Goal: Information Seeking & Learning: Understand process/instructions

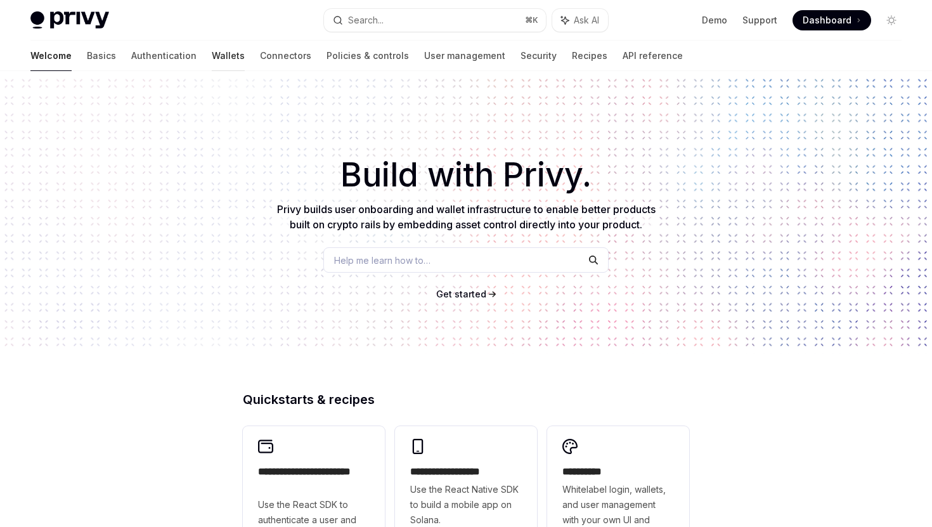
click at [212, 56] on link "Wallets" at bounding box center [228, 56] width 33 height 30
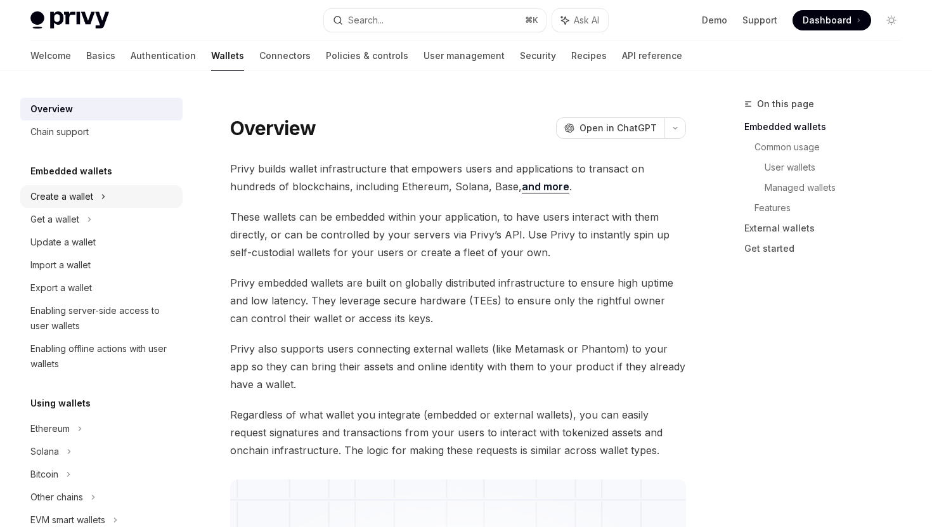
click at [112, 193] on div "Create a wallet" at bounding box center [101, 196] width 162 height 23
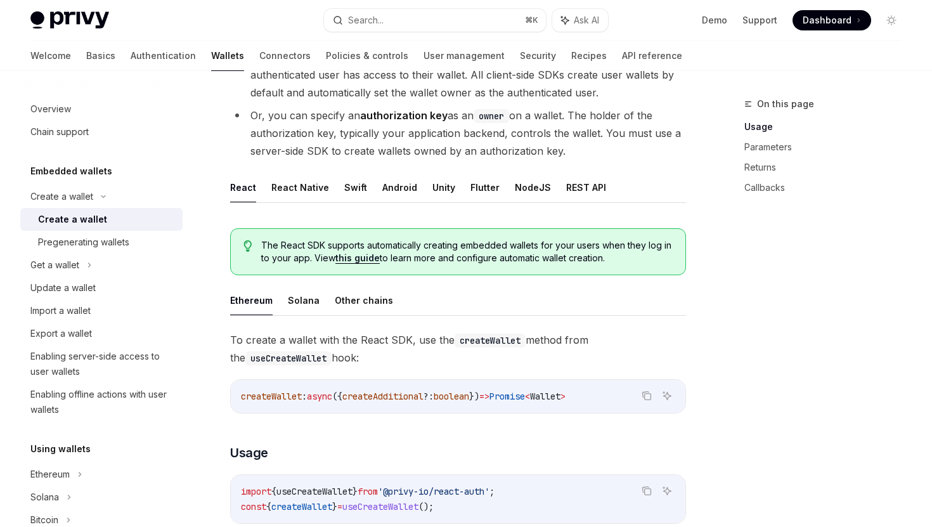
scroll to position [212, 0]
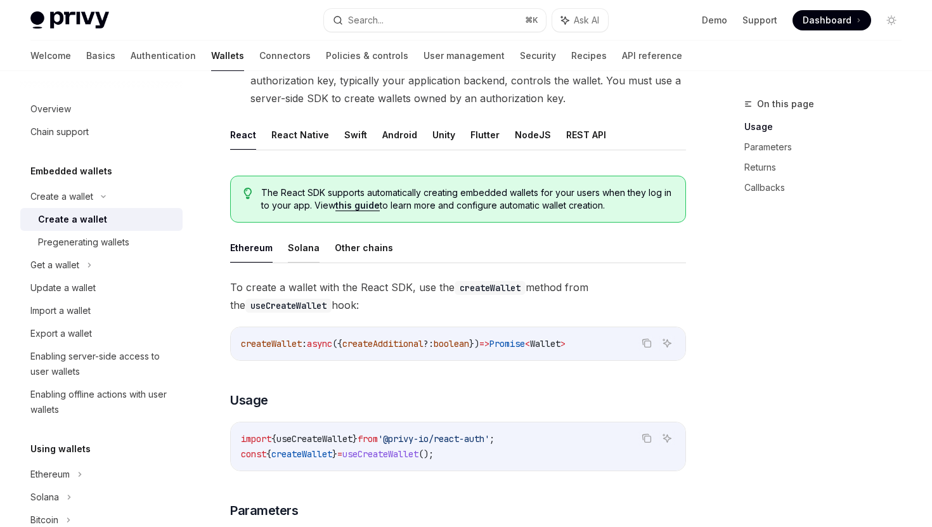
click at [302, 249] on button "Solana" at bounding box center [304, 248] width 32 height 30
click at [235, 252] on button "Ethereum" at bounding box center [251, 248] width 42 height 30
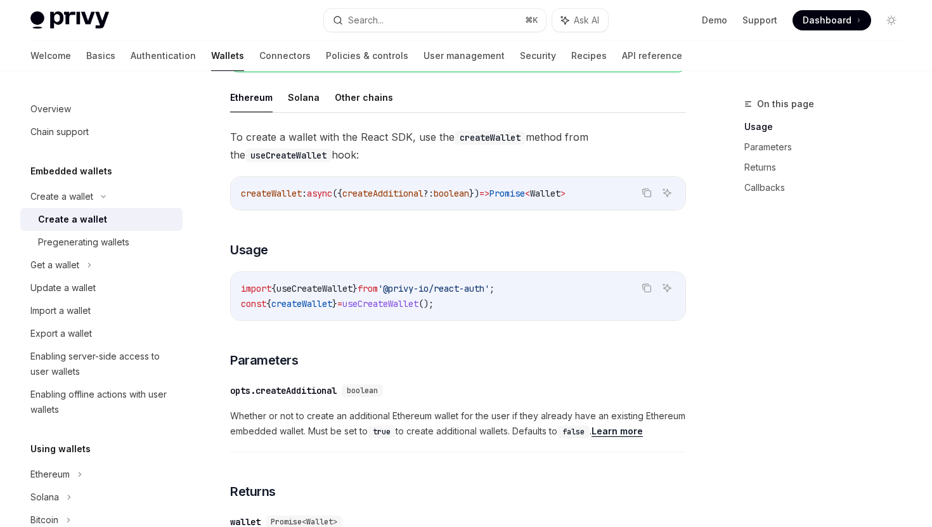
scroll to position [370, 0]
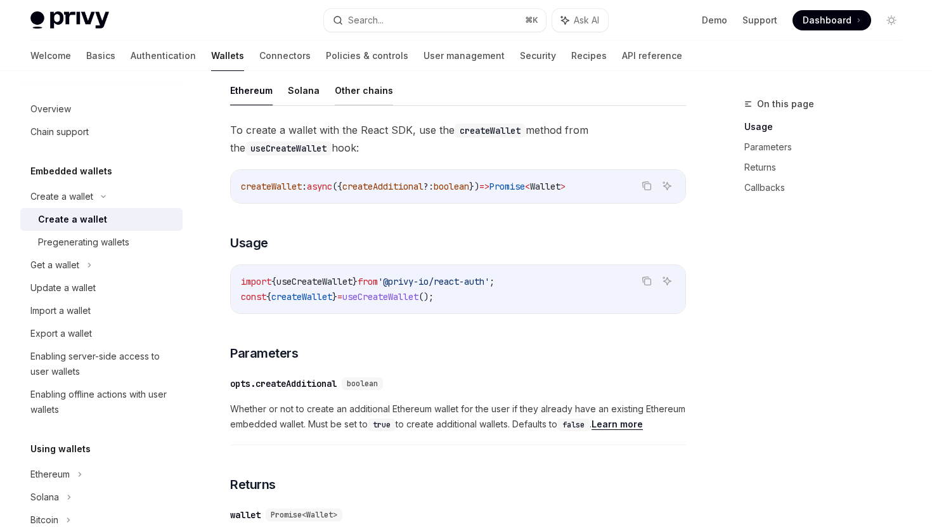
click at [356, 93] on button "Other chains" at bounding box center [364, 90] width 58 height 30
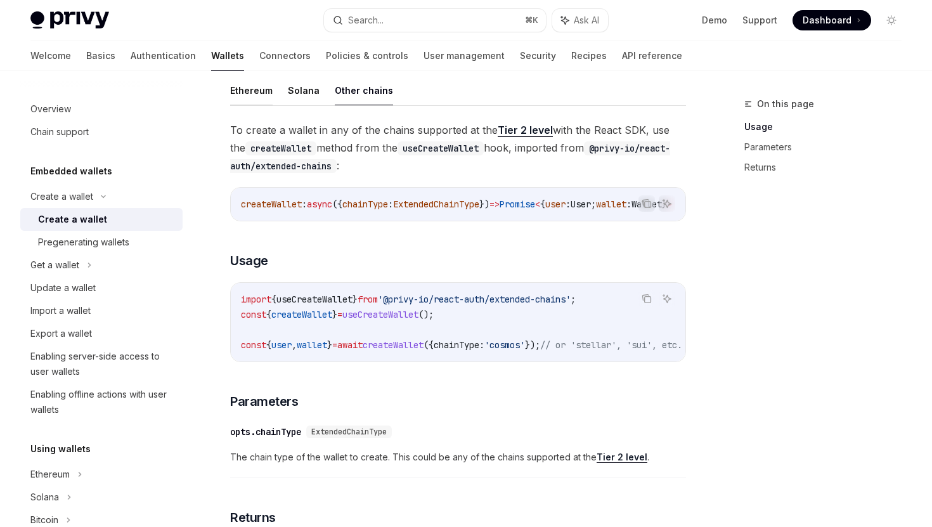
click at [257, 81] on button "Ethereum" at bounding box center [251, 90] width 42 height 30
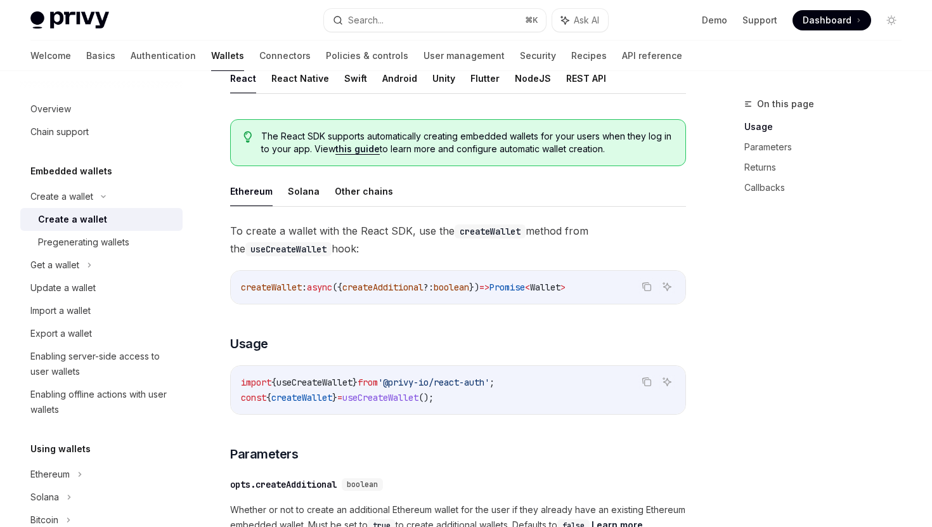
scroll to position [174, 0]
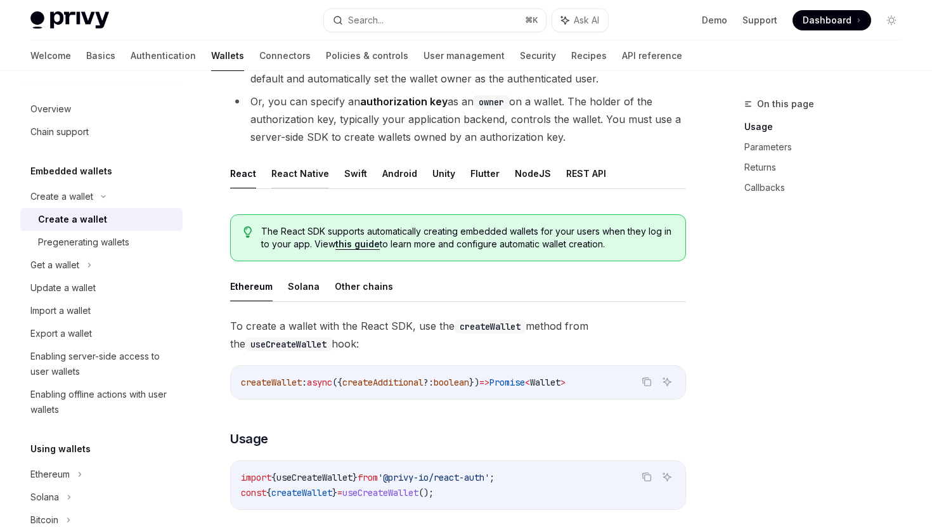
click at [304, 174] on button "React Native" at bounding box center [300, 174] width 58 height 30
type textarea "*"
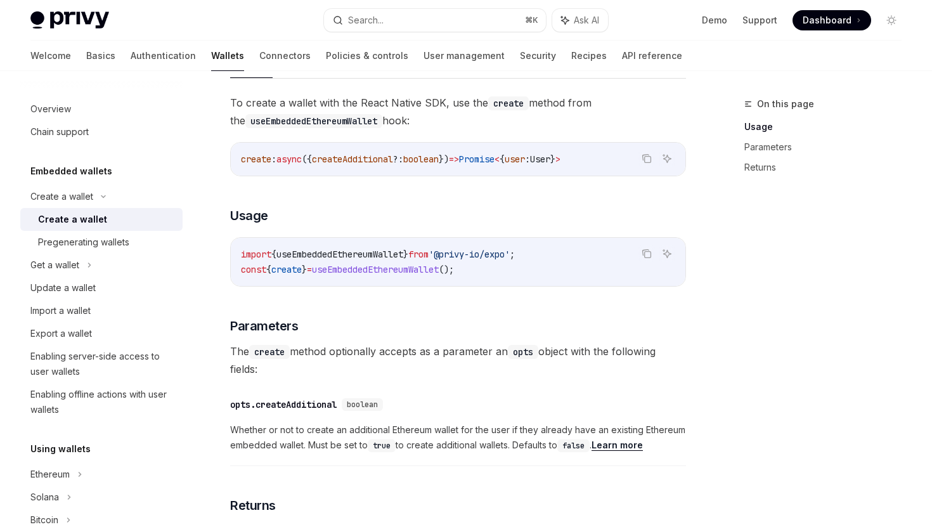
scroll to position [647, 0]
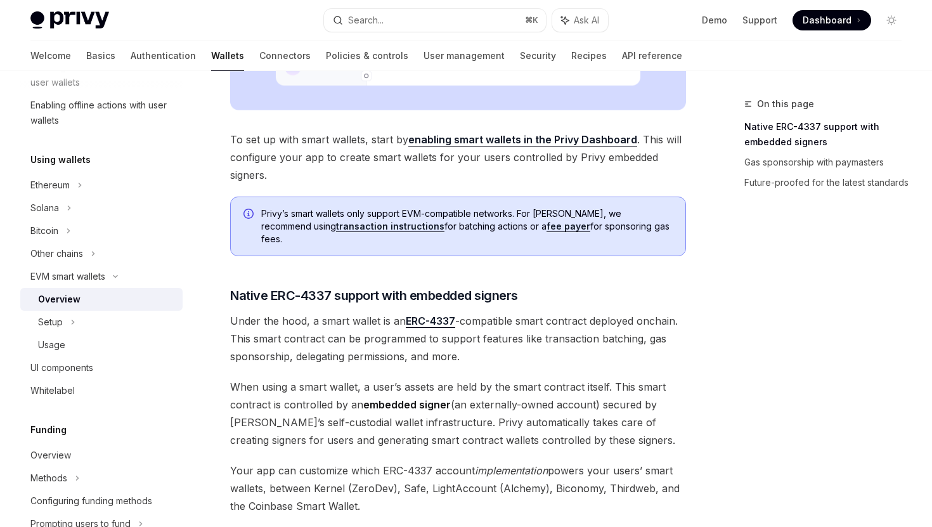
scroll to position [523, 0]
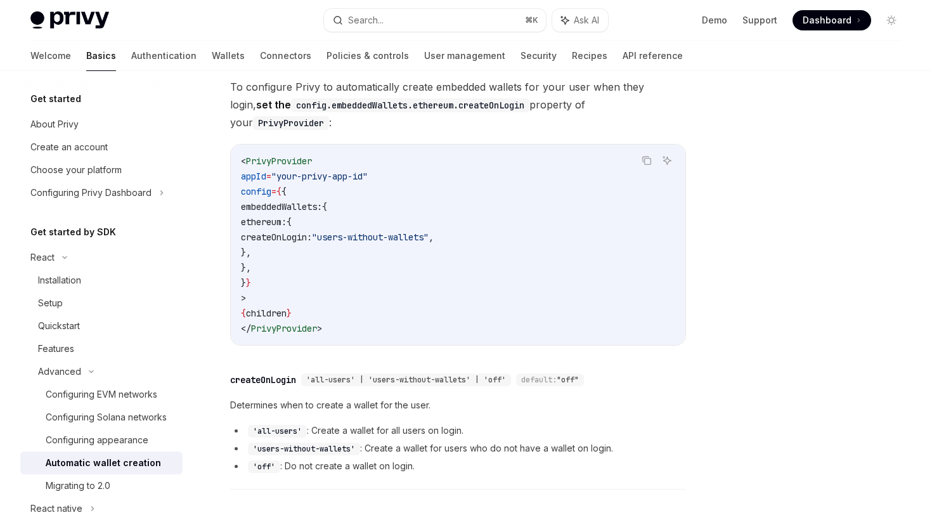
scroll to position [304, 0]
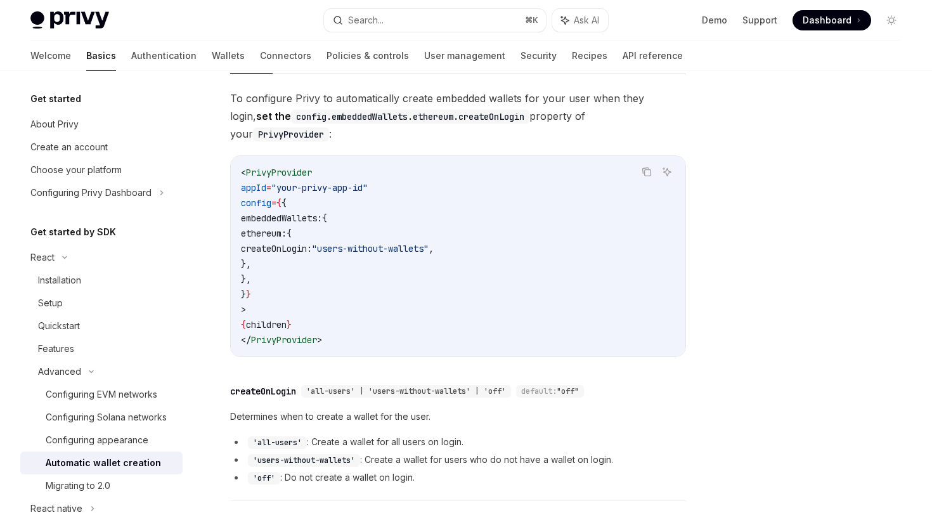
click at [282, 207] on code "< PrivyProvider appId = "your-privy-app-id" config = { { embeddedWallets: { eth…" at bounding box center [458, 256] width 434 height 183
drag, startPoint x: 280, startPoint y: 198, endPoint x: 309, endPoint y: 258, distance: 66.1
click at [309, 258] on code "< PrivyProvider appId = "your-privy-app-id" config = { { embeddedWallets: { eth…" at bounding box center [458, 256] width 434 height 183
copy code "embeddedWallets: { ethereum: { createOnLogin: "users-without-wallets" , }, },"
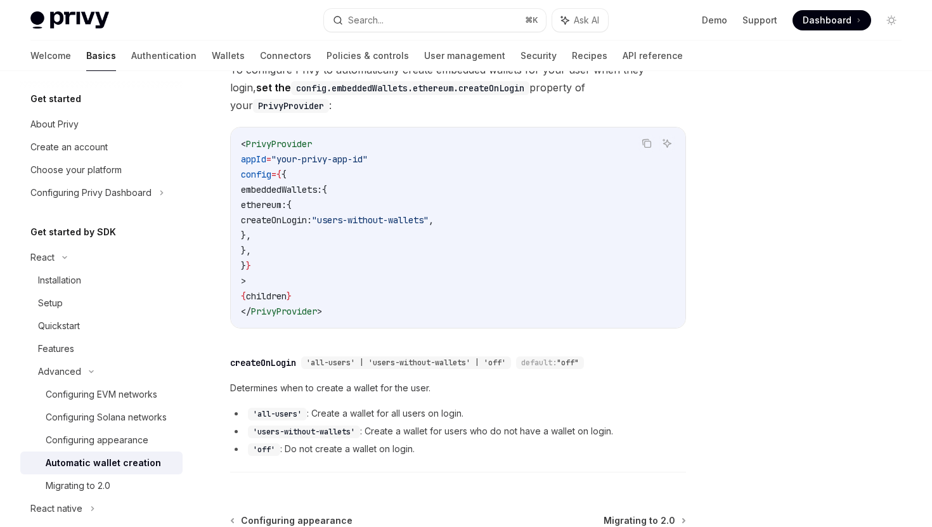
scroll to position [336, 0]
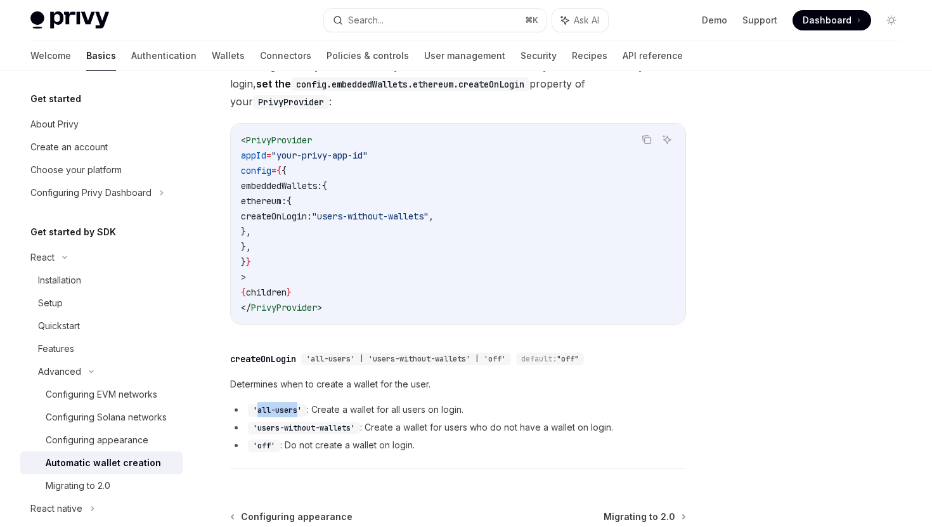
drag, startPoint x: 256, startPoint y: 390, endPoint x: 297, endPoint y: 389, distance: 41.2
click at [297, 404] on code "'all-users'" at bounding box center [277, 410] width 59 height 13
copy code "all-users"
drag, startPoint x: 410, startPoint y: 197, endPoint x: 522, endPoint y: 203, distance: 111.7
click at [429, 211] on span ""users-without-wallets"" at bounding box center [370, 216] width 117 height 11
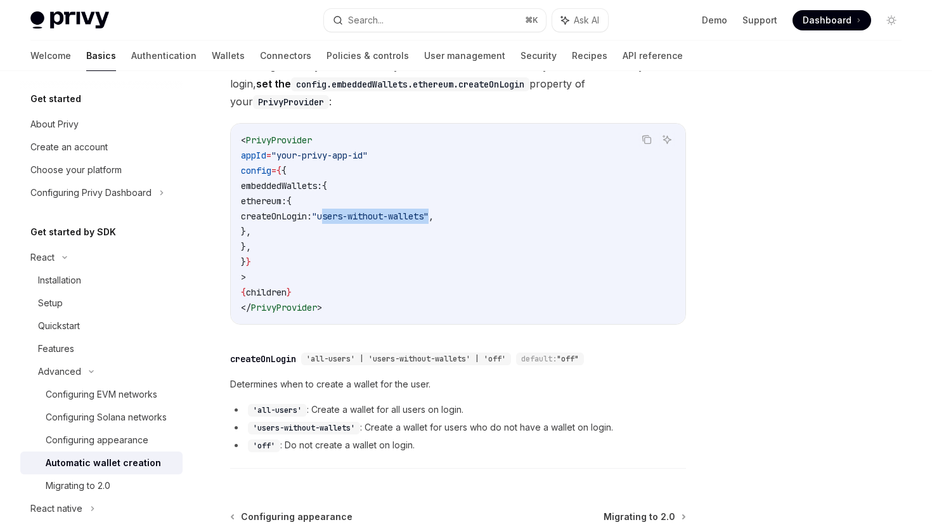
copy span "users-without-wallets"
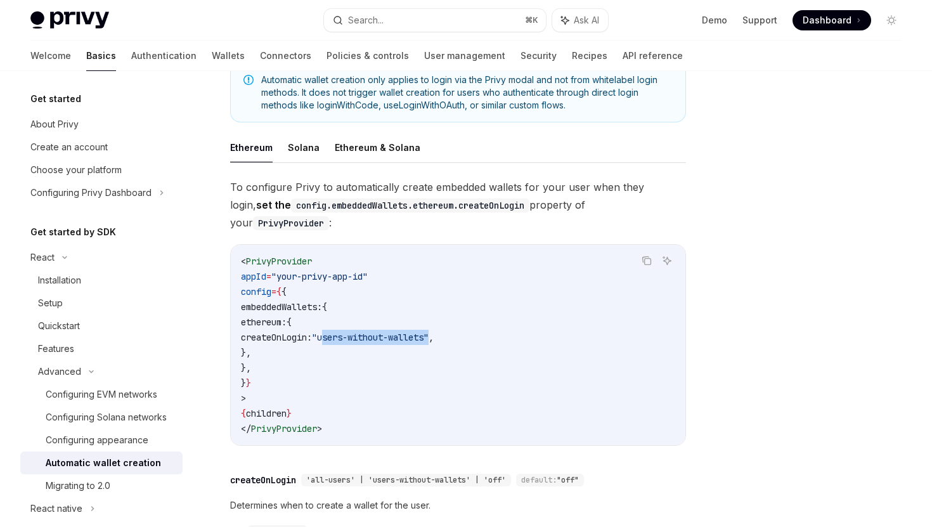
scroll to position [209, 0]
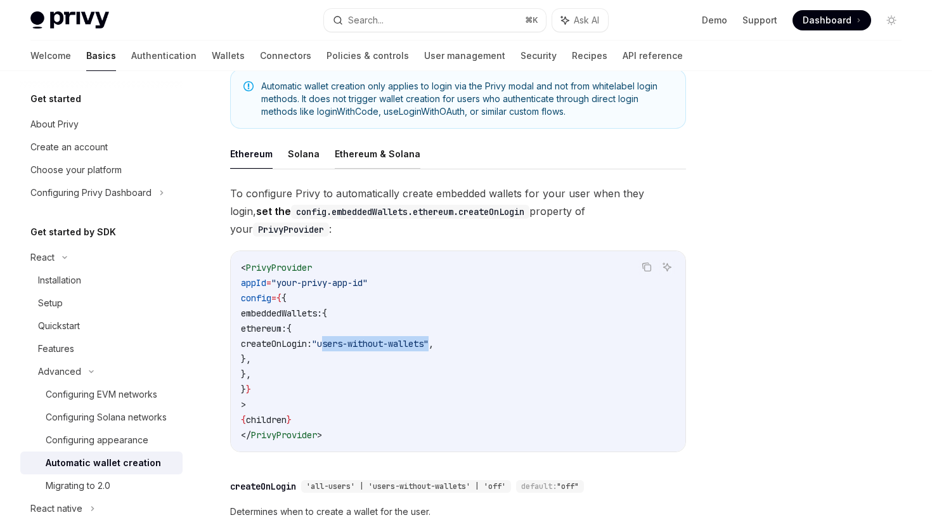
click at [359, 149] on button "Ethereum & Solana" at bounding box center [378, 154] width 86 height 30
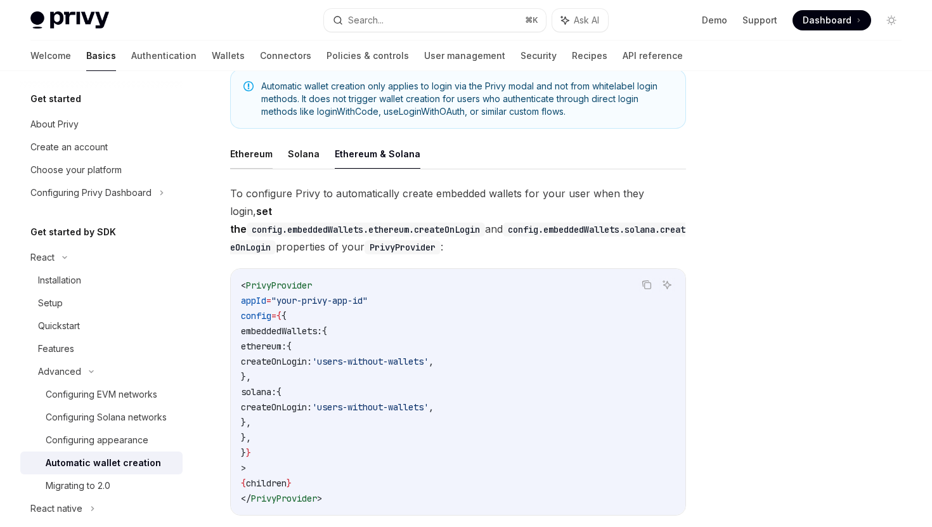
click at [247, 162] on button "Ethereum" at bounding box center [251, 154] width 42 height 30
type textarea "*"
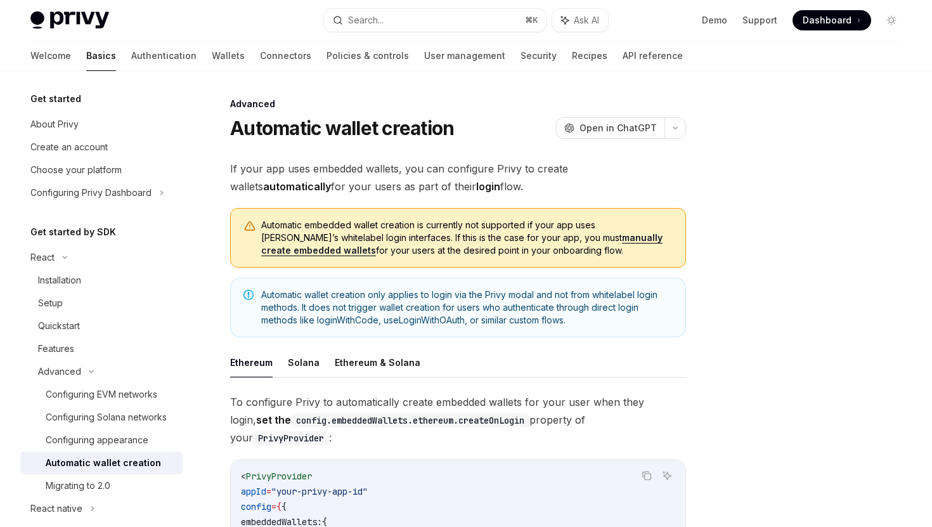
click at [567, 240] on link "manually create embedded wallets" at bounding box center [461, 244] width 401 height 24
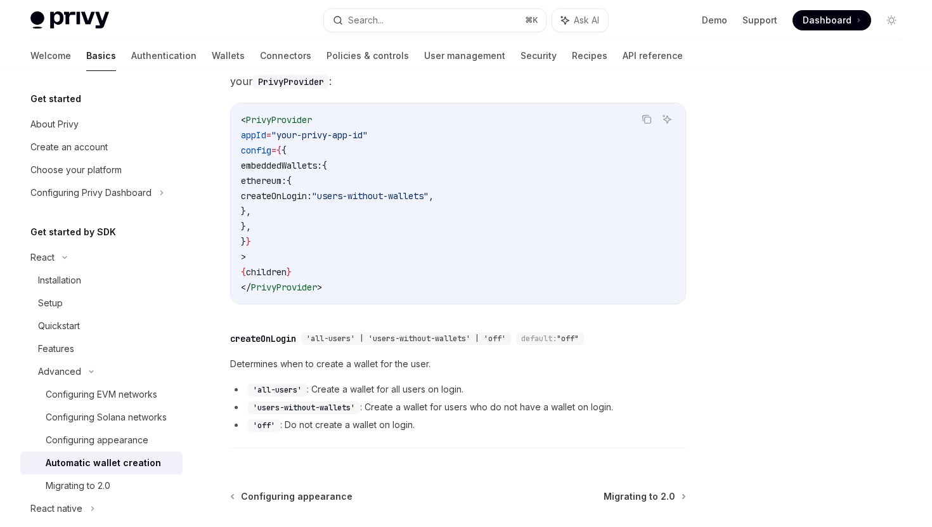
scroll to position [455, 0]
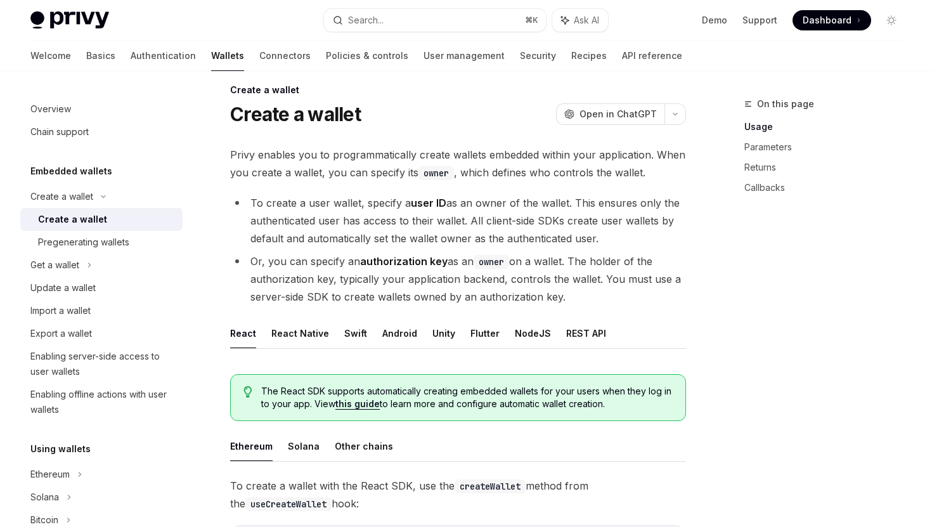
scroll to position [15, 0]
